Goal: Information Seeking & Learning: Learn about a topic

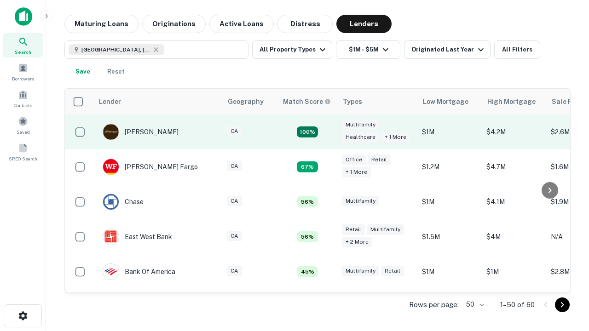
click at [327, 132] on td "100%" at bounding box center [308, 132] width 60 height 35
